Goal: Information Seeking & Learning: Check status

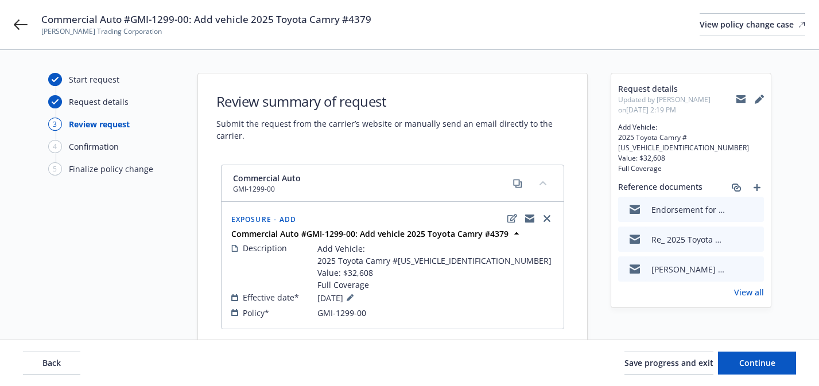
click at [326, 18] on span "Commercial Auto #GMI-1299-00: Add vehicle 2025 Toyota Camry #4379" at bounding box center [206, 20] width 330 height 14
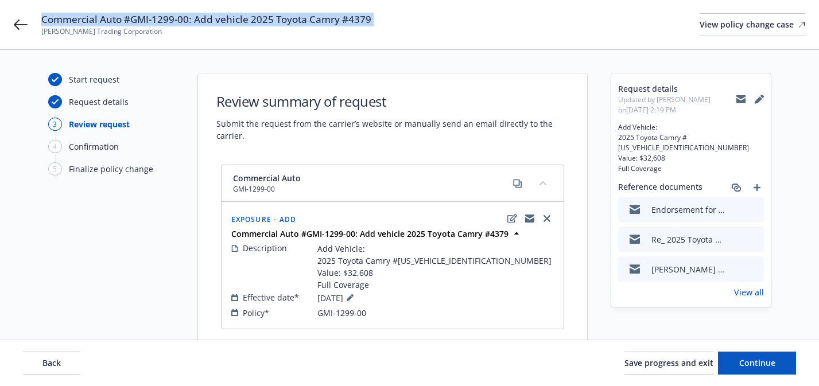
click at [326, 18] on span "Commercial Auto #GMI-1299-00: Add vehicle 2025 Toyota Camry #4379" at bounding box center [206, 20] width 330 height 14
copy span "Commercial Auto #GMI-1299-00: Add vehicle 2025 Toyota Camry #4379"
